Goal: Use online tool/utility: Utilize a website feature to perform a specific function

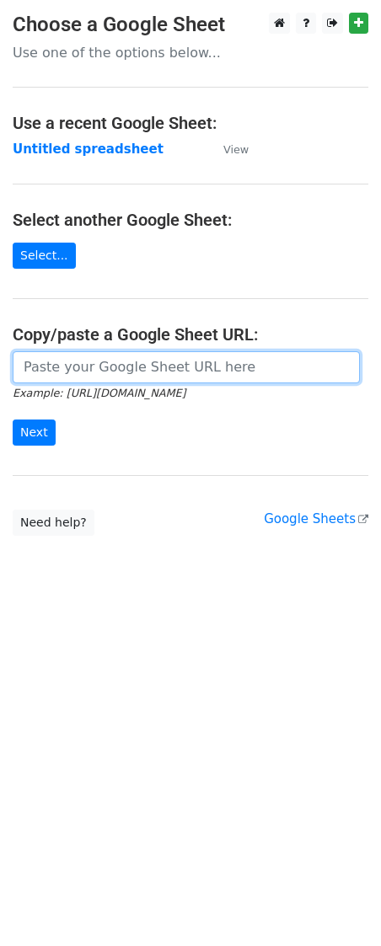
click at [68, 379] on input "url" at bounding box center [186, 367] width 347 height 32
paste input "[URL][DOMAIN_NAME]"
type input "[URL][DOMAIN_NAME]"
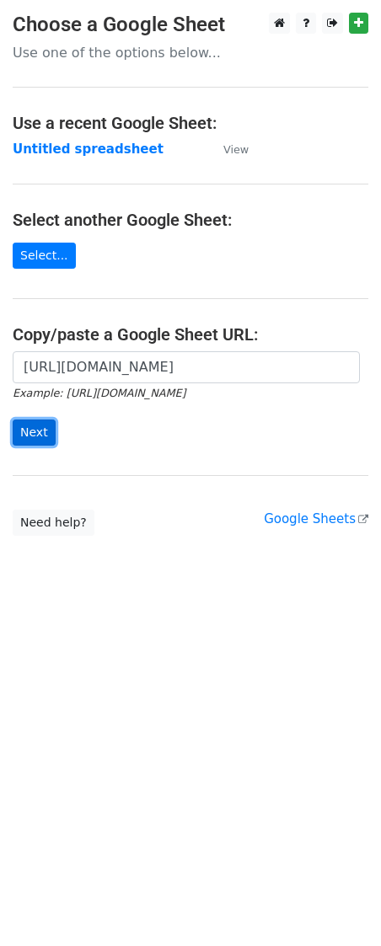
click at [21, 440] on input "Next" at bounding box center [34, 433] width 43 height 26
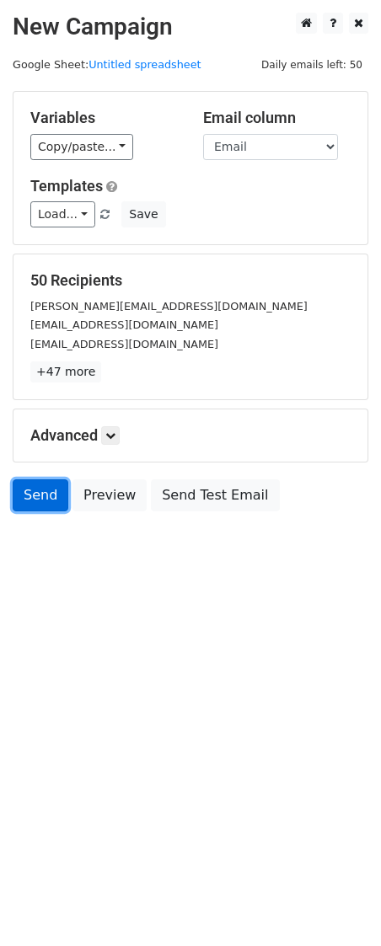
click at [36, 501] on link "Send" at bounding box center [41, 496] width 56 height 32
click at [40, 497] on link "Send" at bounding box center [41, 496] width 56 height 32
